Goal: Task Accomplishment & Management: Manage account settings

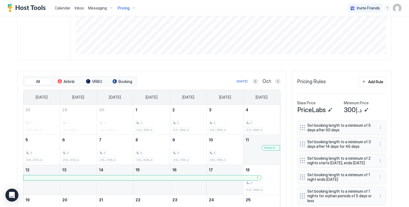
scroll to position [1, 0]
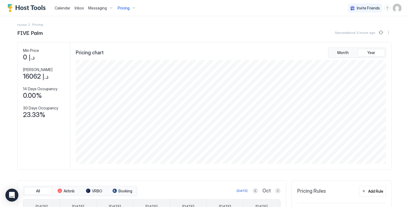
click at [124, 8] on span "Pricing" at bounding box center [124, 8] width 12 height 5
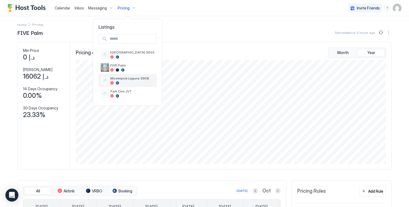
click at [125, 85] on div "Movenpick Laguna 3908" at bounding box center [127, 80] width 58 height 13
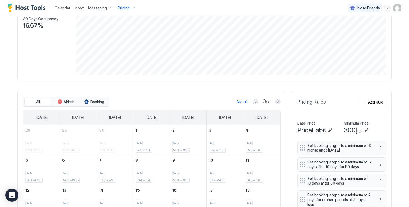
scroll to position [94, 0]
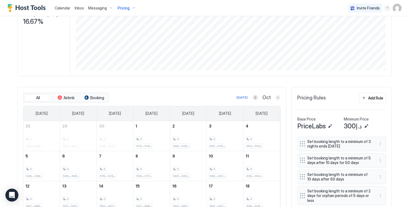
click at [275, 100] on button "Next month" at bounding box center [277, 97] width 5 height 5
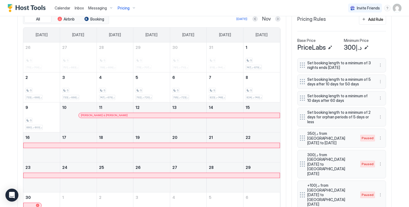
scroll to position [263, 0]
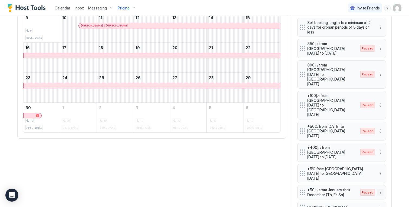
click at [379, 189] on button "More options" at bounding box center [380, 192] width 6 height 6
click at [382, 164] on div "Enable" at bounding box center [386, 165] width 17 height 4
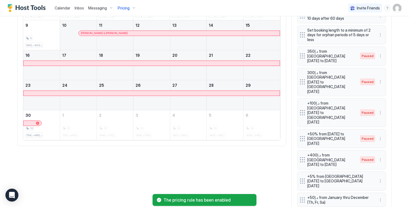
scroll to position [254, 0]
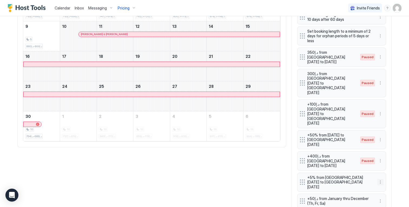
click at [378, 179] on button "More options" at bounding box center [380, 182] width 6 height 6
click at [379, 149] on div "Edit" at bounding box center [384, 149] width 12 height 4
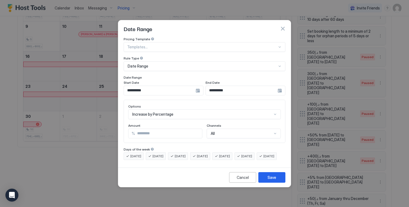
click at [164, 130] on input "*" at bounding box center [168, 133] width 67 height 9
type input "*"
type input "**"
click at [267, 183] on button "Save" at bounding box center [271, 177] width 27 height 11
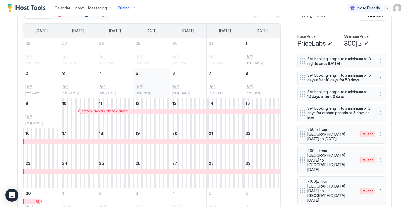
scroll to position [177, 0]
click at [161, 114] on div at bounding box center [162, 112] width 4 height 4
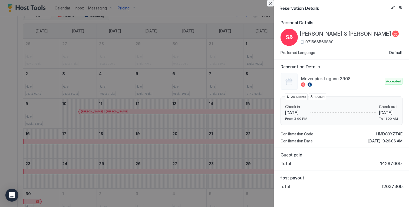
click at [270, 2] on button "Close" at bounding box center [270, 3] width 6 height 6
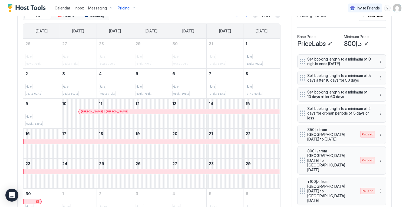
scroll to position [125, 0]
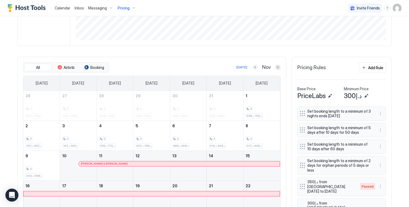
click at [254, 70] on button "Previous month" at bounding box center [254, 67] width 5 height 5
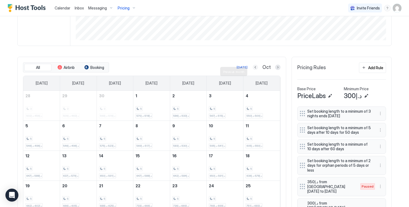
click at [254, 70] on button "Previous month" at bounding box center [255, 67] width 5 height 5
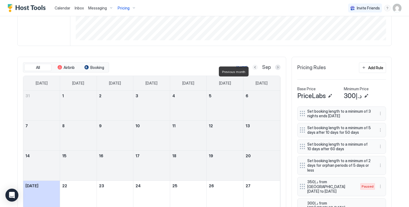
click at [254, 70] on button "Previous month" at bounding box center [254, 67] width 5 height 5
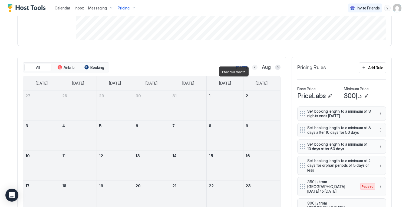
click at [254, 70] on button "Previous month" at bounding box center [254, 67] width 5 height 5
click at [254, 70] on button "Previous month" at bounding box center [255, 67] width 5 height 5
click at [254, 70] on button "Previous month" at bounding box center [254, 67] width 5 height 5
click at [254, 70] on button "Previous month" at bounding box center [256, 67] width 5 height 5
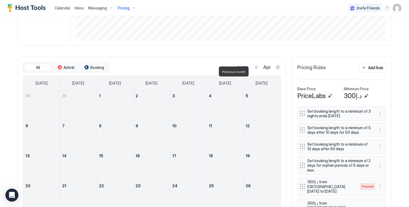
click at [254, 70] on button "Previous month" at bounding box center [256, 67] width 5 height 5
click at [254, 70] on button "Previous month" at bounding box center [255, 67] width 5 height 5
click at [254, 70] on button "Previous month" at bounding box center [254, 67] width 5 height 5
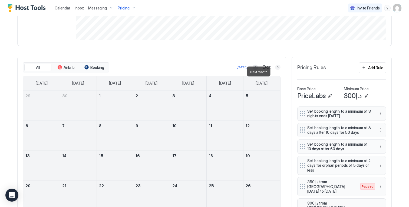
click at [278, 70] on button "Next month" at bounding box center [277, 67] width 5 height 5
click at [255, 70] on button "Previous month" at bounding box center [254, 67] width 5 height 5
click at [255, 70] on button "Previous month" at bounding box center [255, 67] width 5 height 5
click at [255, 70] on button "Previous month" at bounding box center [254, 67] width 5 height 5
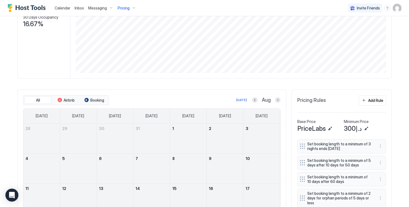
scroll to position [137, 0]
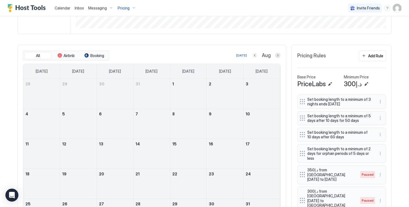
click at [253, 58] on button "Previous month" at bounding box center [254, 55] width 5 height 5
click at [252, 58] on button "Previous month" at bounding box center [248, 55] width 5 height 5
click at [255, 58] on button "Previous month" at bounding box center [255, 55] width 5 height 5
click at [255, 58] on button "Previous month" at bounding box center [254, 55] width 5 height 5
click at [255, 58] on button "Previous month" at bounding box center [256, 55] width 5 height 5
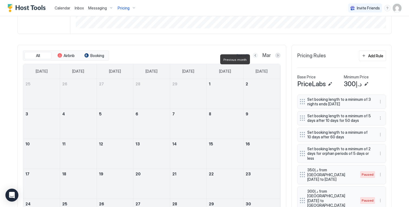
click at [255, 58] on button "Previous month" at bounding box center [255, 55] width 5 height 5
click at [255, 58] on button "Previous month" at bounding box center [254, 55] width 5 height 5
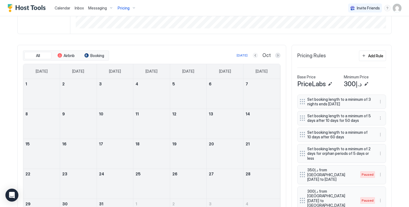
click at [255, 58] on button "Previous month" at bounding box center [255, 55] width 5 height 5
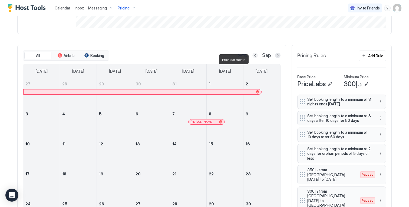
click at [255, 58] on button "Previous month" at bounding box center [254, 55] width 5 height 5
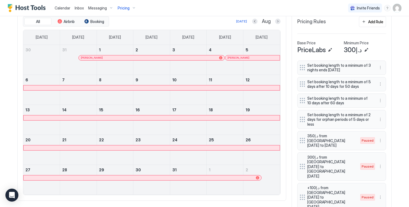
scroll to position [159, 0]
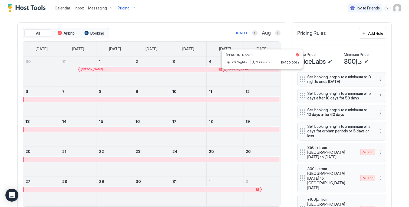
click at [260, 72] on div at bounding box center [262, 69] width 4 height 4
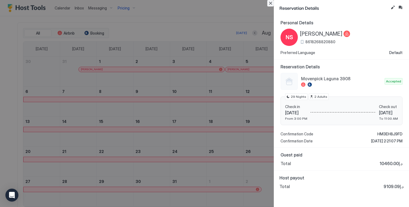
click at [271, 3] on button "Close" at bounding box center [270, 3] width 6 height 6
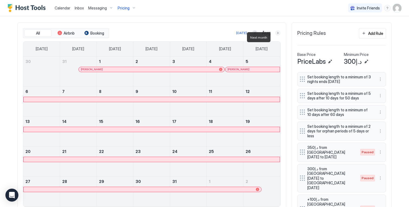
click at [276, 36] on button "Next month" at bounding box center [277, 32] width 5 height 5
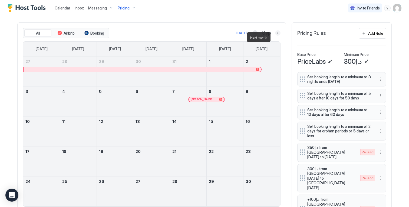
click at [276, 36] on button "Next month" at bounding box center [277, 32] width 5 height 5
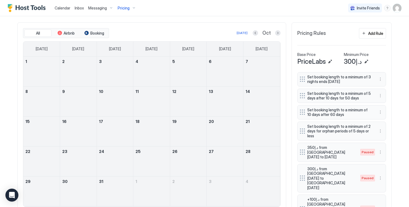
click at [130, 10] on div "Pricing" at bounding box center [127, 8] width 23 height 9
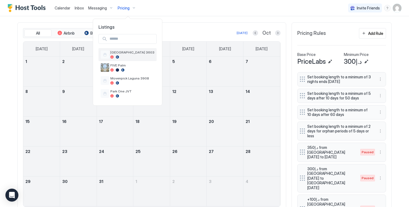
click at [133, 50] on div "[GEOGRAPHIC_DATA] 3603" at bounding box center [127, 54] width 58 height 13
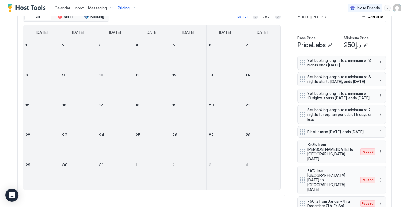
scroll to position [26, 0]
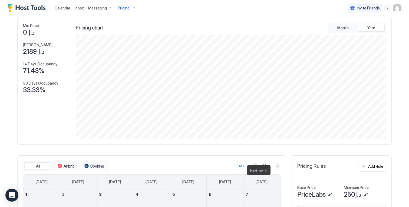
click at [275, 169] on button "Next month" at bounding box center [277, 165] width 5 height 5
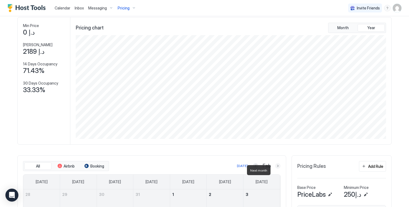
click at [275, 169] on button "Next month" at bounding box center [277, 165] width 5 height 5
click at [276, 169] on button "Next month" at bounding box center [277, 165] width 5 height 5
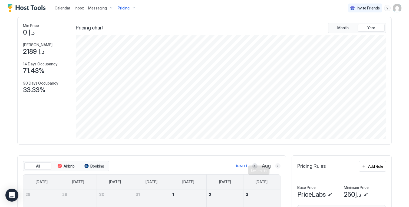
click at [276, 169] on button "Next month" at bounding box center [277, 165] width 5 height 5
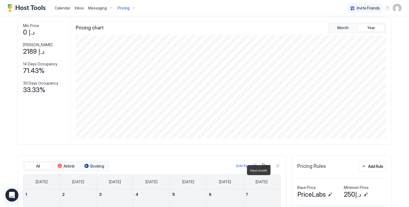
click at [276, 169] on button "Next month" at bounding box center [277, 165] width 5 height 5
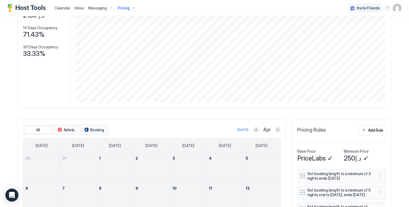
scroll to position [65, 0]
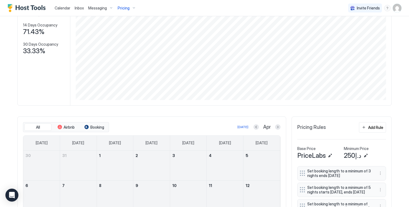
click at [275, 127] on div "All Airbnb Booking [DATE] Apr" at bounding box center [152, 127] width 258 height 10
click at [276, 130] on button "Next month" at bounding box center [277, 126] width 5 height 5
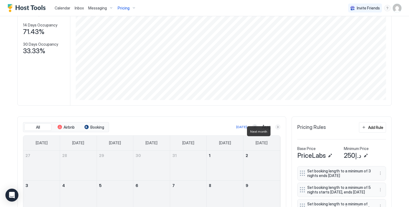
click at [276, 130] on button "Next month" at bounding box center [277, 126] width 5 height 5
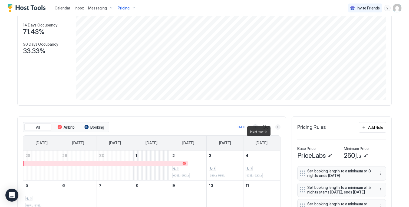
click at [276, 130] on button "Next month" at bounding box center [277, 126] width 5 height 5
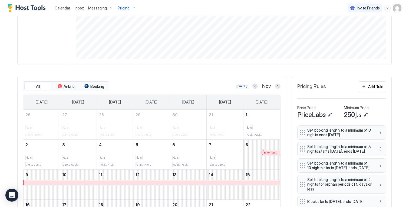
scroll to position [156, 0]
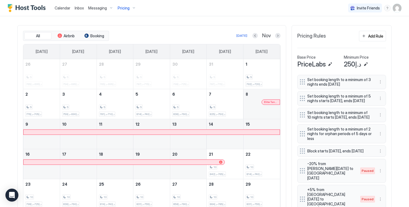
click at [220, 135] on div at bounding box center [152, 132] width 256 height 5
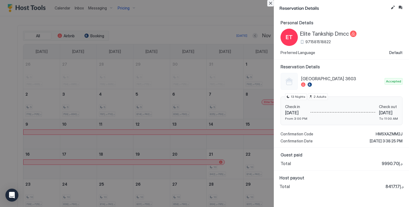
click at [271, 5] on button "Close" at bounding box center [270, 3] width 6 height 6
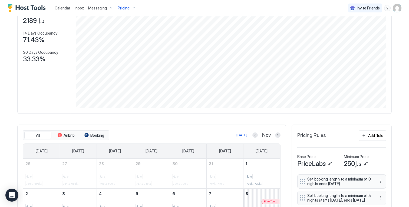
scroll to position [8, 0]
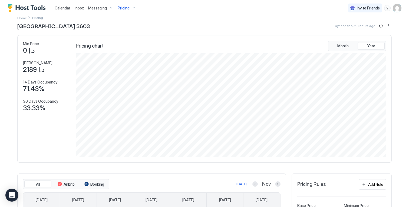
click at [125, 8] on span "Pricing" at bounding box center [124, 8] width 12 height 5
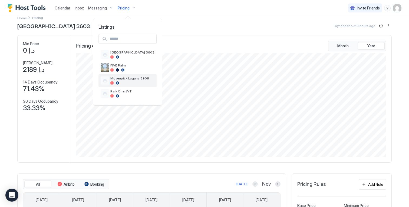
click at [127, 81] on div at bounding box center [132, 82] width 44 height 3
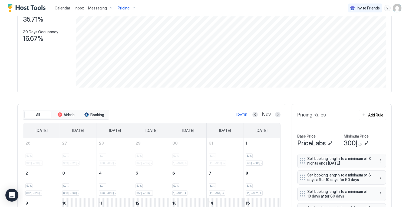
scroll to position [68, 0]
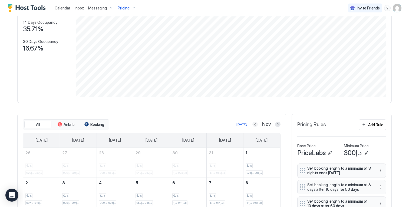
click at [254, 127] on button "Previous month" at bounding box center [254, 124] width 5 height 5
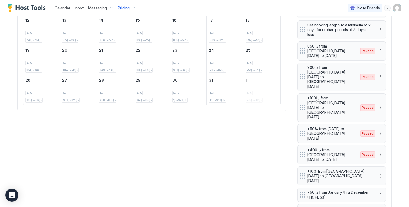
scroll to position [263, 0]
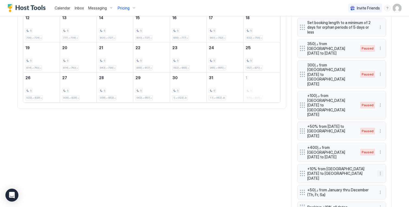
click at [380, 170] on button "More options" at bounding box center [380, 173] width 6 height 6
click at [379, 142] on div "Edit" at bounding box center [386, 140] width 20 height 9
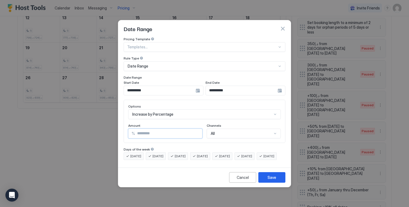
drag, startPoint x: 152, startPoint y: 128, endPoint x: 105, endPoint y: 129, distance: 46.8
click at [105, 129] on div "**********" at bounding box center [204, 103] width 409 height 207
type input "*"
click at [271, 180] on div "Save" at bounding box center [272, 178] width 9 height 6
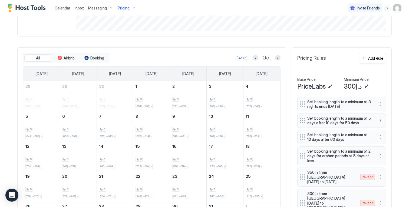
scroll to position [0, 0]
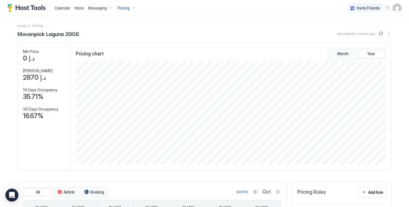
click at [127, 11] on div "Pricing" at bounding box center [127, 8] width 23 height 9
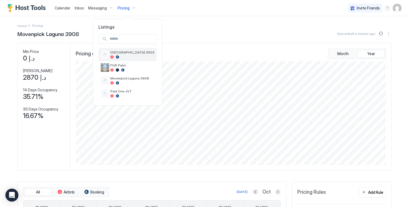
click at [129, 56] on div at bounding box center [132, 56] width 44 height 3
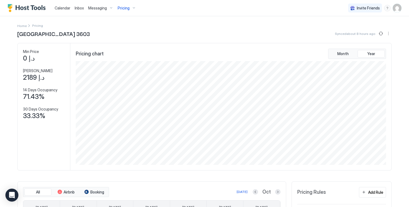
click at [126, 10] on span "Pricing" at bounding box center [124, 8] width 12 height 5
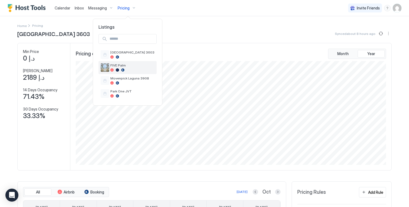
click at [124, 69] on div at bounding box center [122, 69] width 3 height 3
